Goal: Task Accomplishment & Management: Use online tool/utility

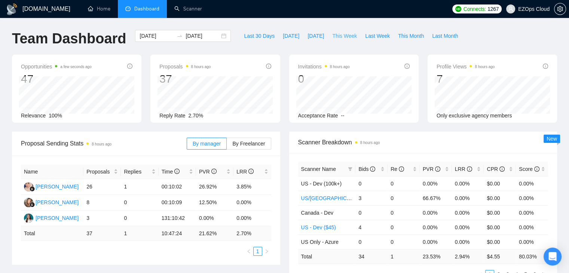
click at [346, 36] on span "This Week" at bounding box center [344, 36] width 25 height 8
type input "[DATE]"
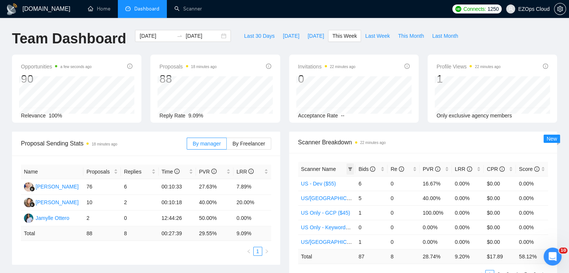
click at [349, 169] on icon "filter" at bounding box center [350, 169] width 4 height 4
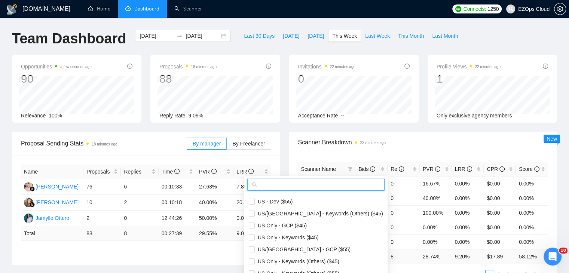
click at [311, 182] on input "text" at bounding box center [320, 185] width 122 height 8
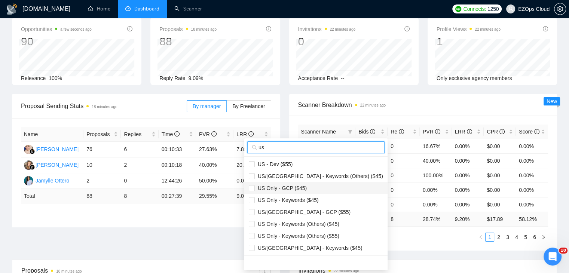
type input "us"
click at [295, 186] on span "US Only - GCP ($45)" at bounding box center [281, 188] width 52 height 6
checkbox input "true"
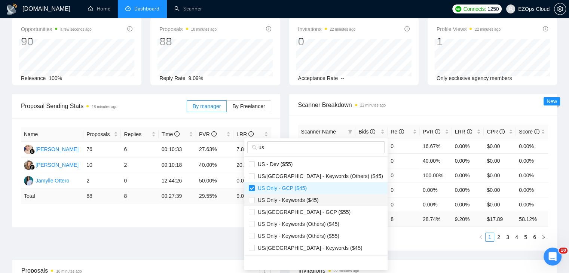
click at [304, 200] on span "US Only - Keywords ($45)" at bounding box center [287, 200] width 64 height 6
checkbox input "true"
click at [307, 217] on li "US/[GEOGRAPHIC_DATA] - GCP ($55)" at bounding box center [315, 212] width 143 height 12
checkbox input "true"
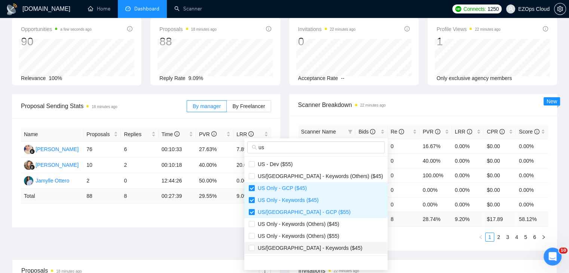
click at [320, 247] on span "US/[GEOGRAPHIC_DATA] - Keywords ($45)" at bounding box center [309, 248] width 108 height 6
checkbox input "true"
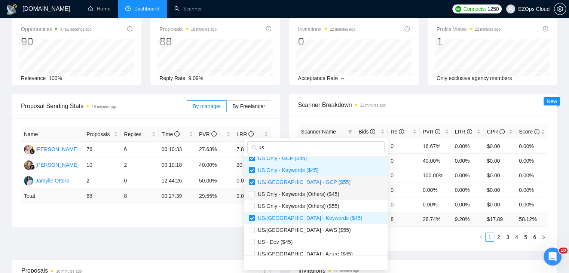
scroll to position [75, 0]
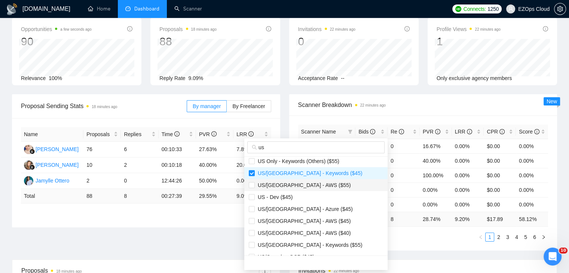
click at [307, 188] on span "US/[GEOGRAPHIC_DATA] - AWS ($55)" at bounding box center [303, 185] width 96 height 6
checkbox input "true"
click at [310, 210] on span "US/[GEOGRAPHIC_DATA] - Azure ($45)" at bounding box center [304, 209] width 98 height 6
checkbox input "true"
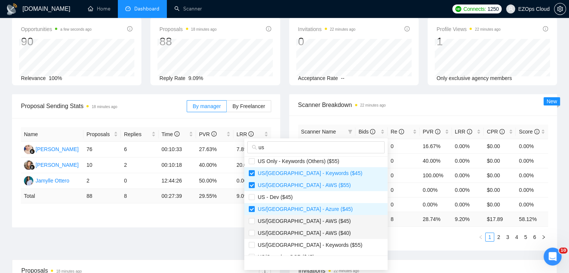
click at [310, 227] on li "US/[GEOGRAPHIC_DATA] - AWS ($40)" at bounding box center [315, 233] width 143 height 12
click at [311, 234] on span "US/[GEOGRAPHIC_DATA] - AWS ($40)" at bounding box center [303, 233] width 96 height 6
checkbox input "false"
click at [316, 247] on span "US/[GEOGRAPHIC_DATA] - Keywords ($55)" at bounding box center [309, 245] width 108 height 6
checkbox input "true"
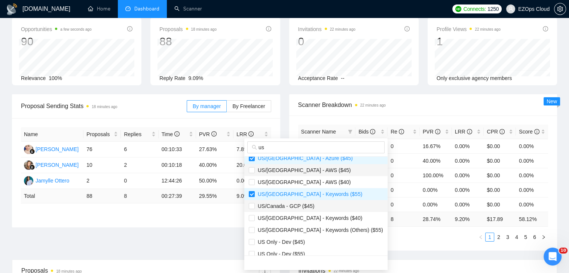
scroll to position [132, 0]
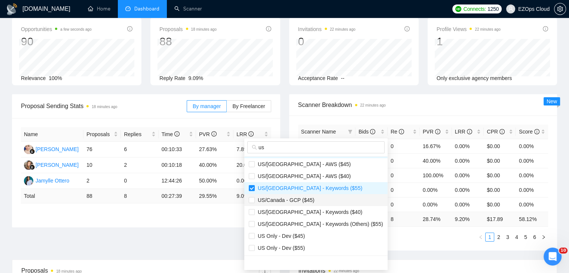
click at [307, 203] on span "US/Canada - GCP ($45)" at bounding box center [285, 200] width 60 height 6
checkbox input "true"
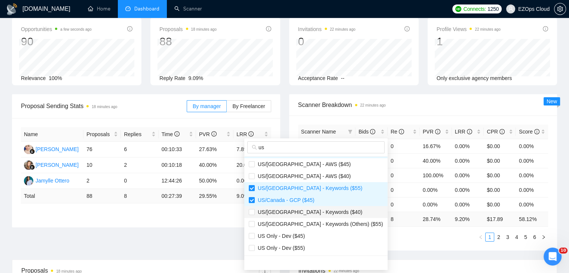
click at [310, 214] on span "US/[GEOGRAPHIC_DATA] - Keywords ($40)" at bounding box center [309, 212] width 108 height 6
checkbox input "true"
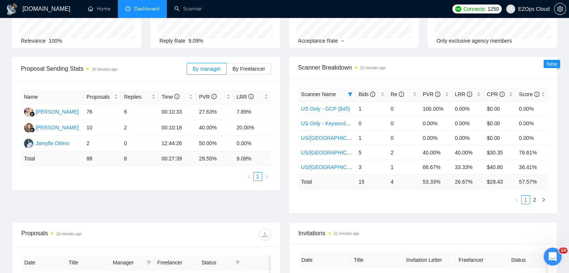
click at [383, 204] on div "Scanner Name Bids Re PVR LRR CPR Score US Only - GCP ($45) 1 0 100.00% 0.00% $0…" at bounding box center [423, 145] width 268 height 135
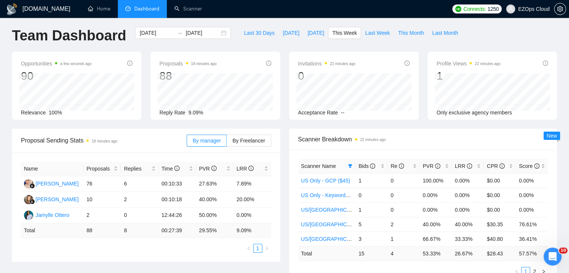
scroll to position [0, 0]
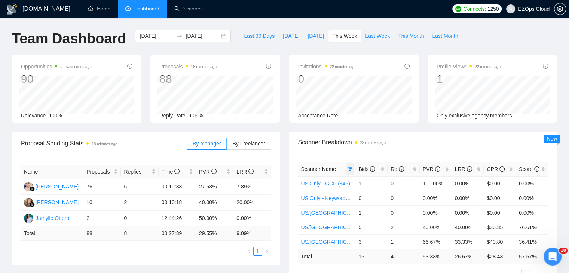
click at [351, 173] on span at bounding box center [350, 169] width 7 height 11
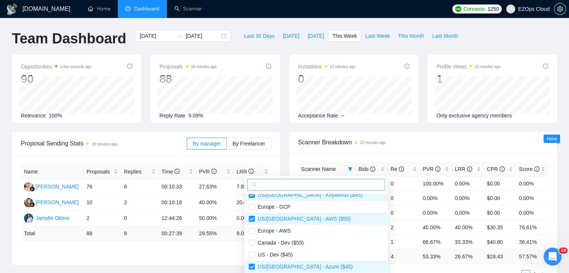
click at [290, 187] on input "text" at bounding box center [320, 185] width 122 height 8
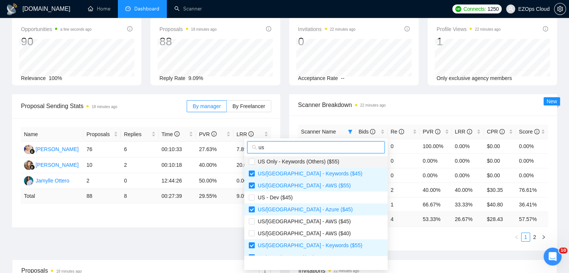
scroll to position [75, 0]
type input "us"
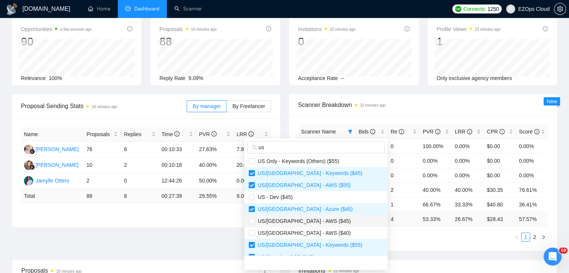
click at [313, 219] on span "US/[GEOGRAPHIC_DATA] - AWS ($45)" at bounding box center [316, 221] width 134 height 8
checkbox input "true"
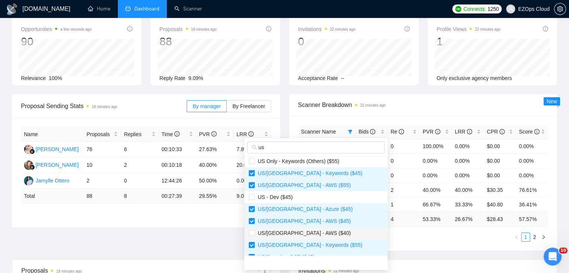
click at [314, 232] on span "US/[GEOGRAPHIC_DATA] - AWS ($40)" at bounding box center [316, 233] width 134 height 8
checkbox input "true"
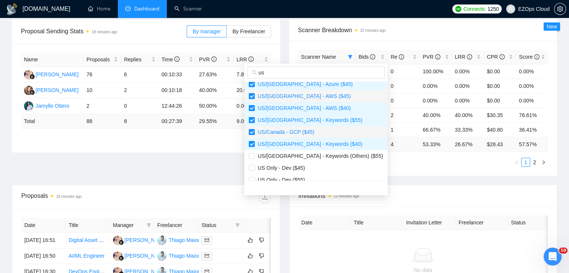
scroll to position [132, 0]
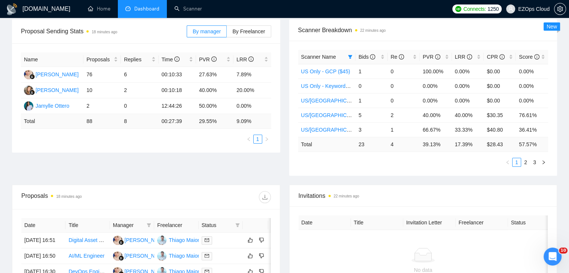
click at [396, 177] on div "Proposal Sending Stats 18 minutes ago By manager By Freelancer Name Proposals R…" at bounding box center [284, 101] width 554 height 165
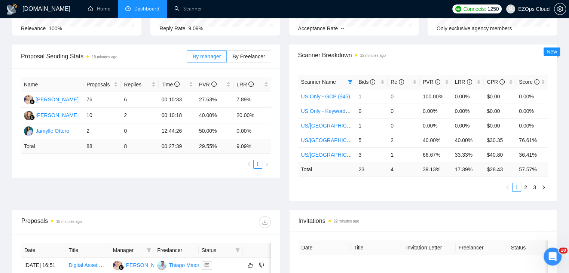
scroll to position [75, 0]
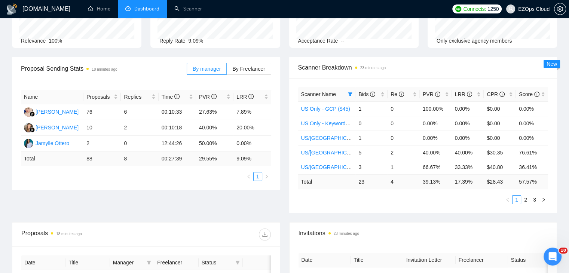
click at [289, 182] on div "Scanner Name Bids Re PVR LRR CPR Score US Only - GCP ($45) 1 0 100.00% 0.00% $0…" at bounding box center [423, 145] width 268 height 135
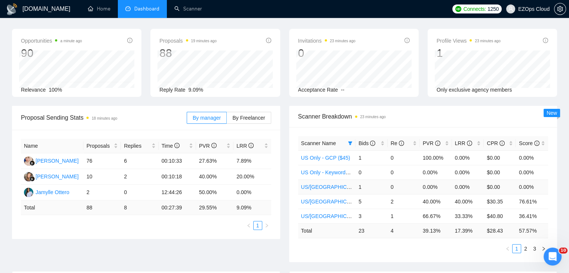
scroll to position [0, 0]
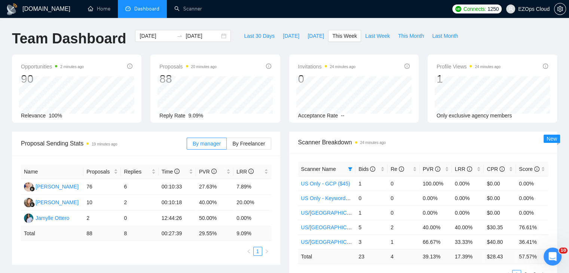
click at [359, 15] on ul "Home Dashboard Scanner" at bounding box center [263, 9] width 371 height 18
